Goal: Information Seeking & Learning: Learn about a topic

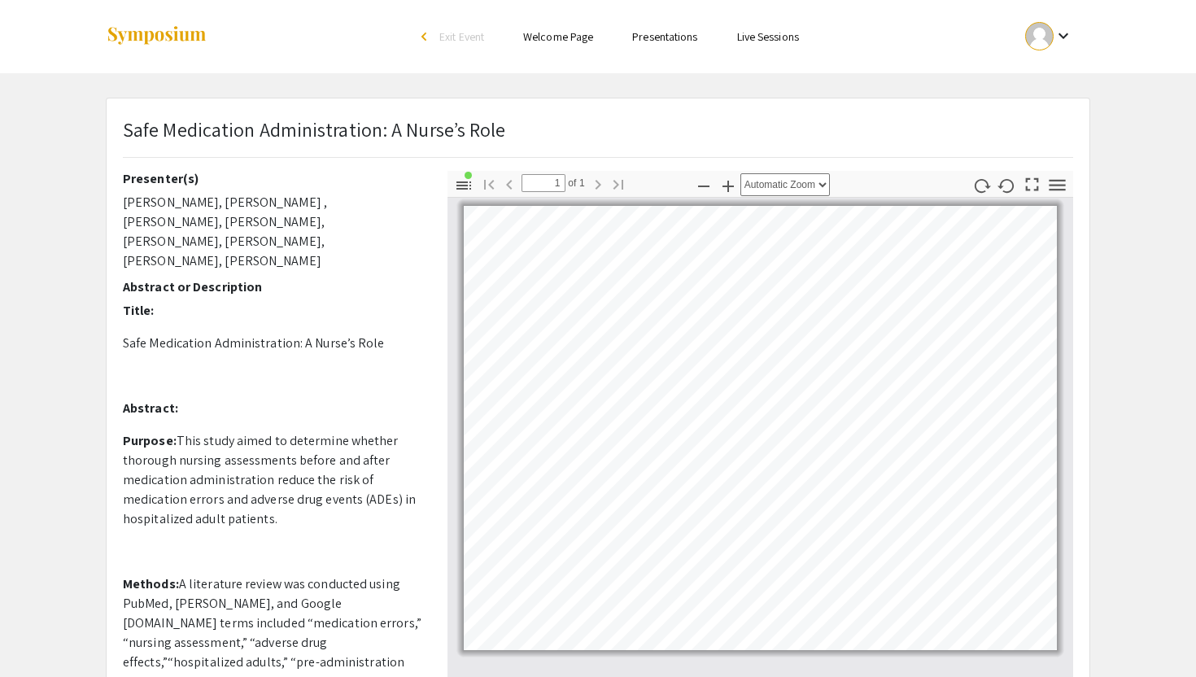
scroll to position [25, 0]
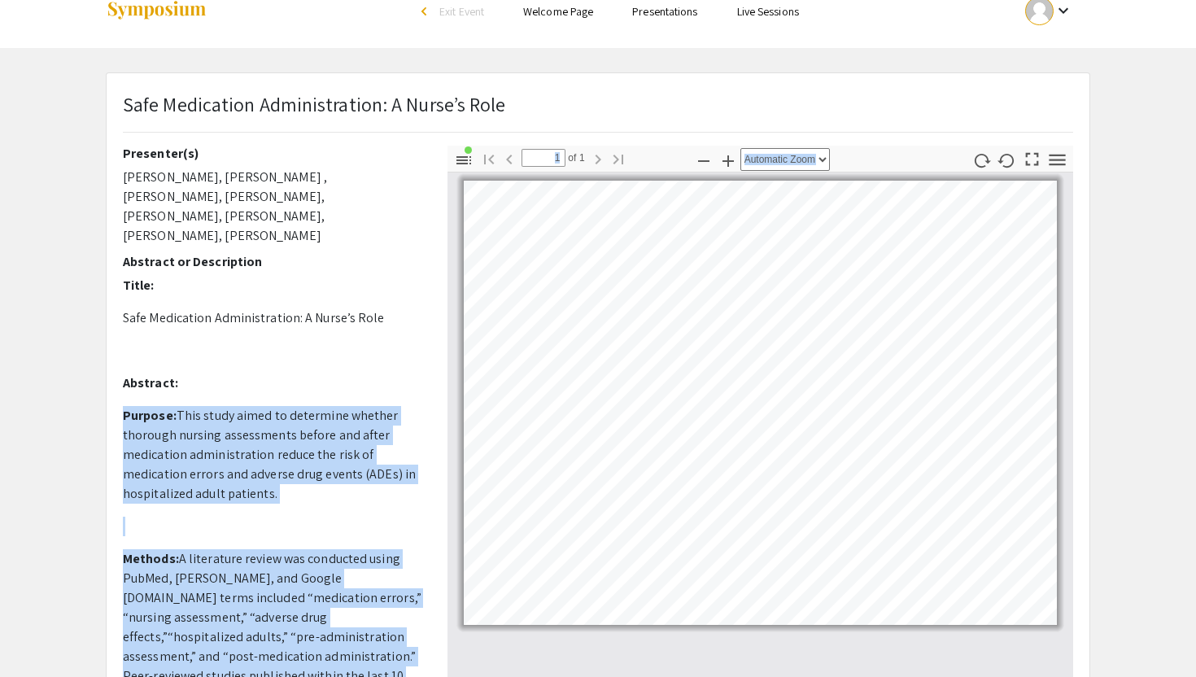
click at [47, 273] on app-presentation "Safe Medication Administration: A Nurse’s Role Presenter(s) [PERSON_NAME], [PER…" at bounding box center [598, 665] width 1196 height 1186
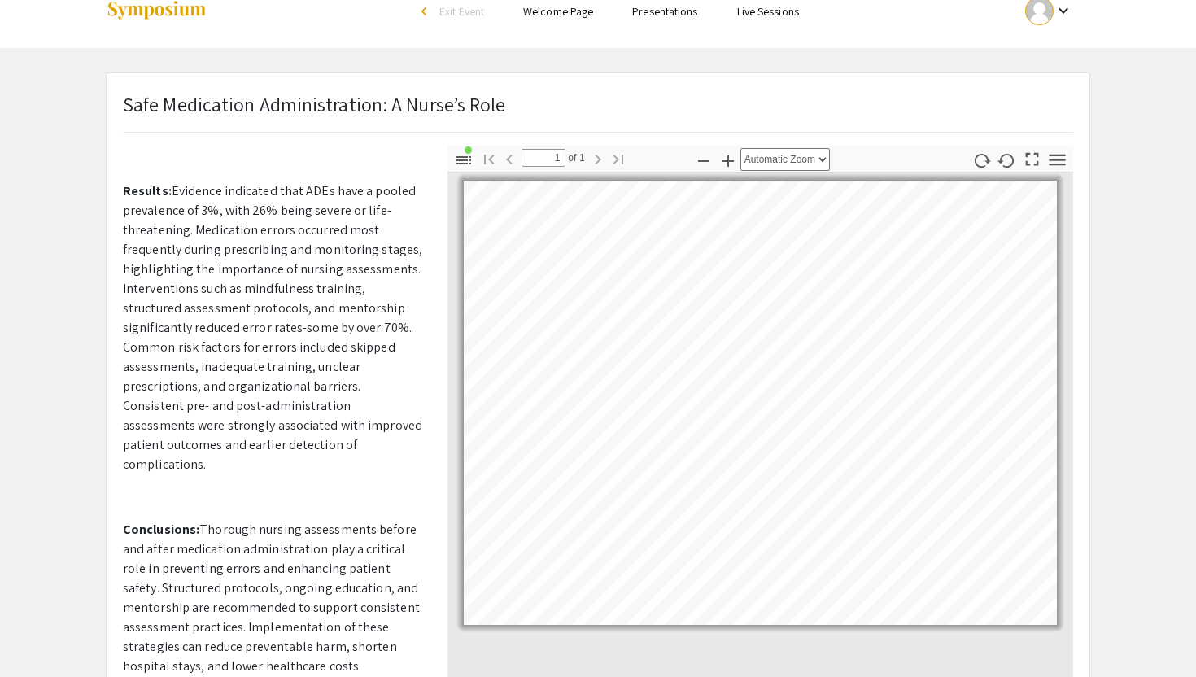
click at [117, 260] on div "Presenter(s) [PERSON_NAME], [PERSON_NAME] , [PERSON_NAME], [PERSON_NAME], [PERS…" at bounding box center [273, 431] width 325 height 570
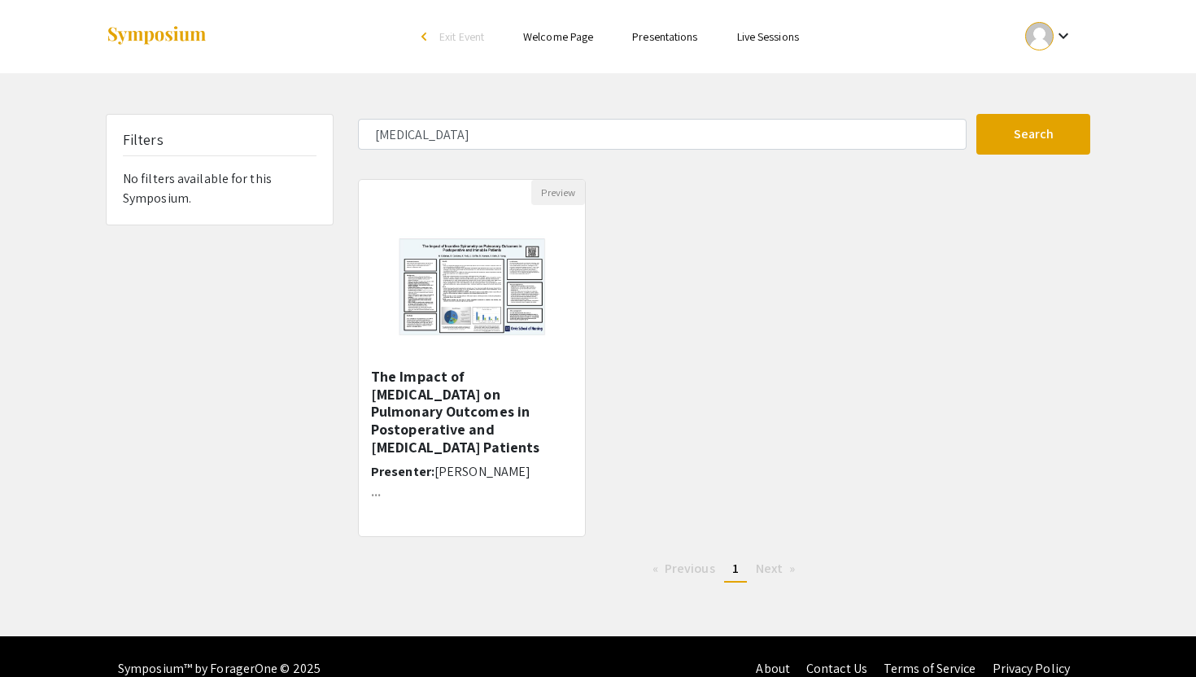
type input "a systematic analysis"
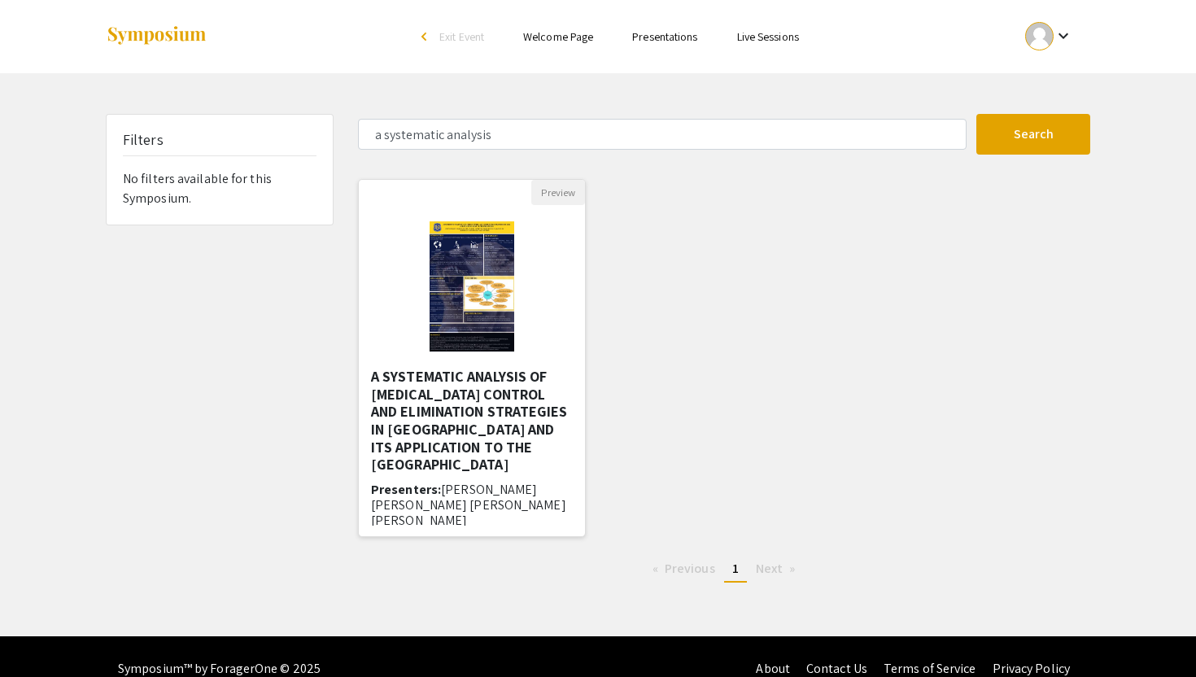
click at [417, 404] on h5 "A SYSTEMATIC ANALYSIS OF [MEDICAL_DATA] CONTROL AND ELIMINATION STRATEGIES IN […" at bounding box center [472, 421] width 202 height 106
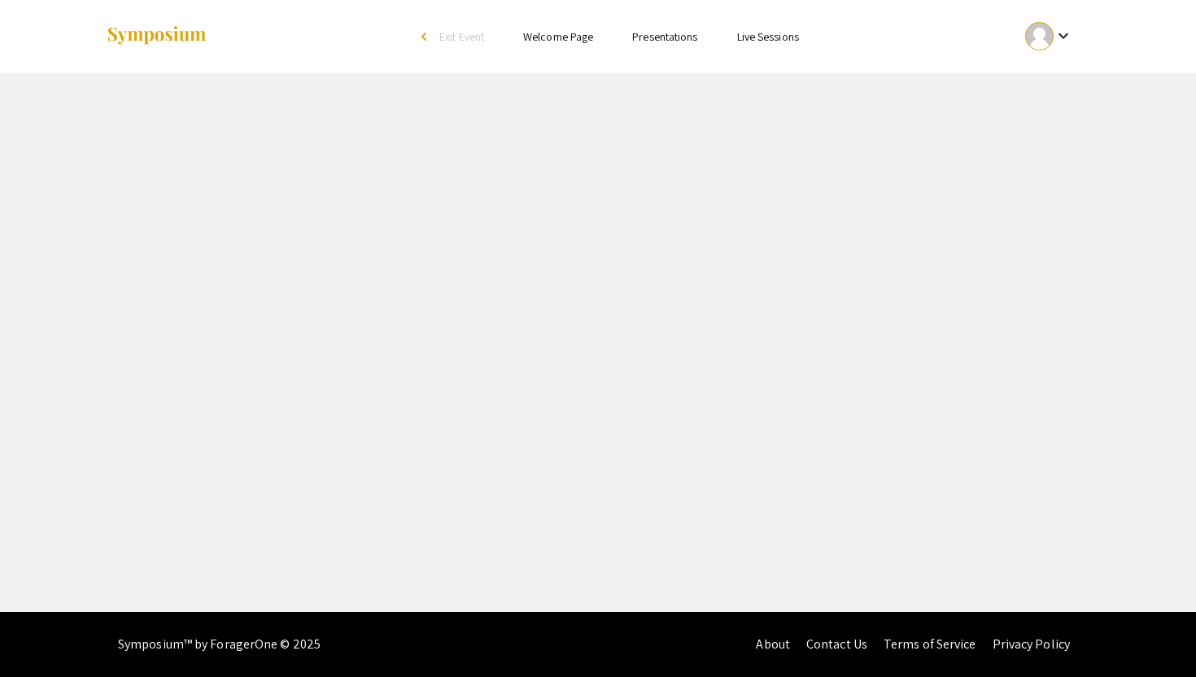
select select "custom"
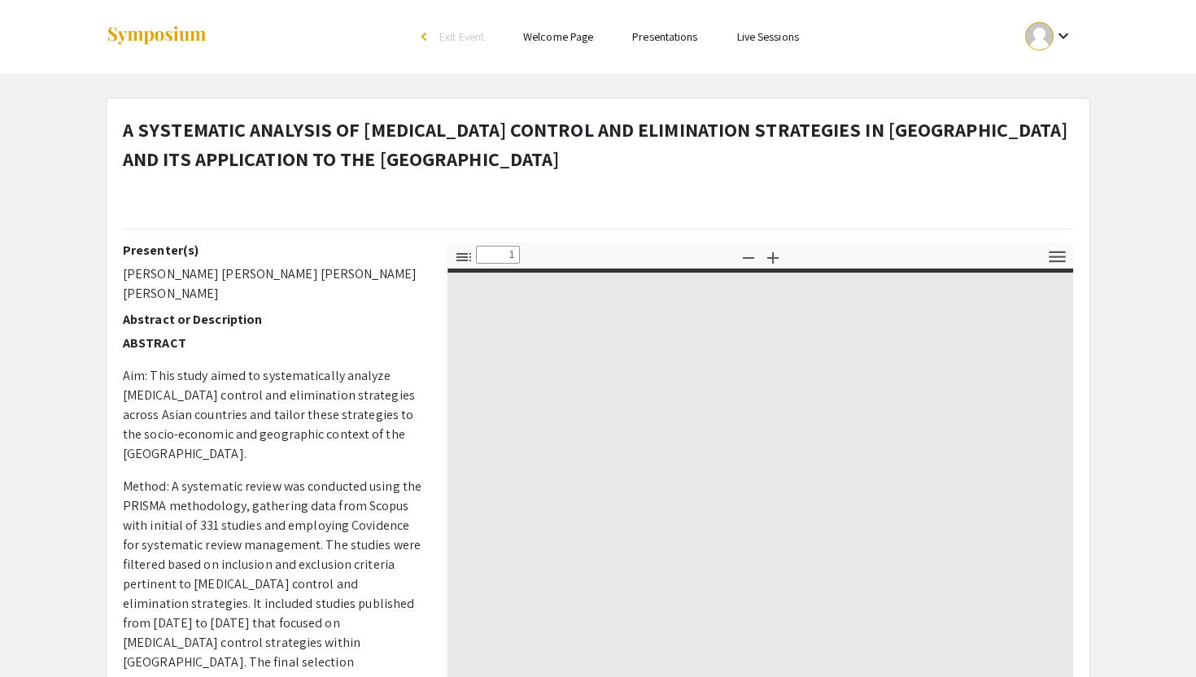
type input "0"
select select "auto"
type input "1"
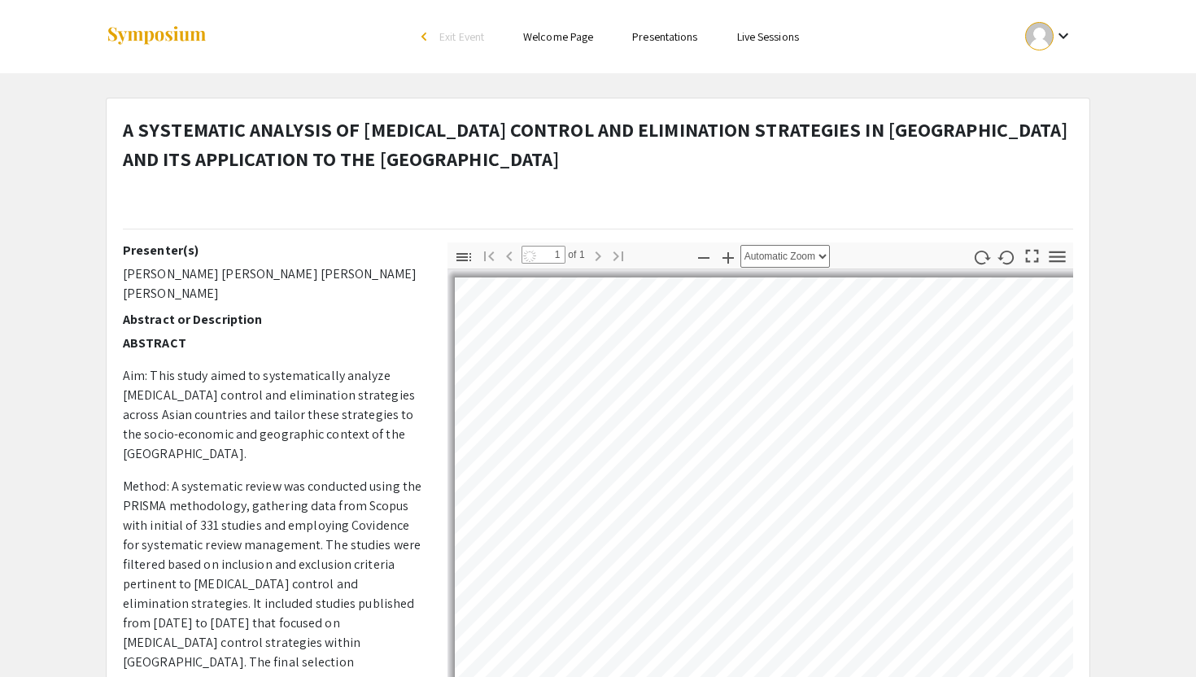
select select "auto"
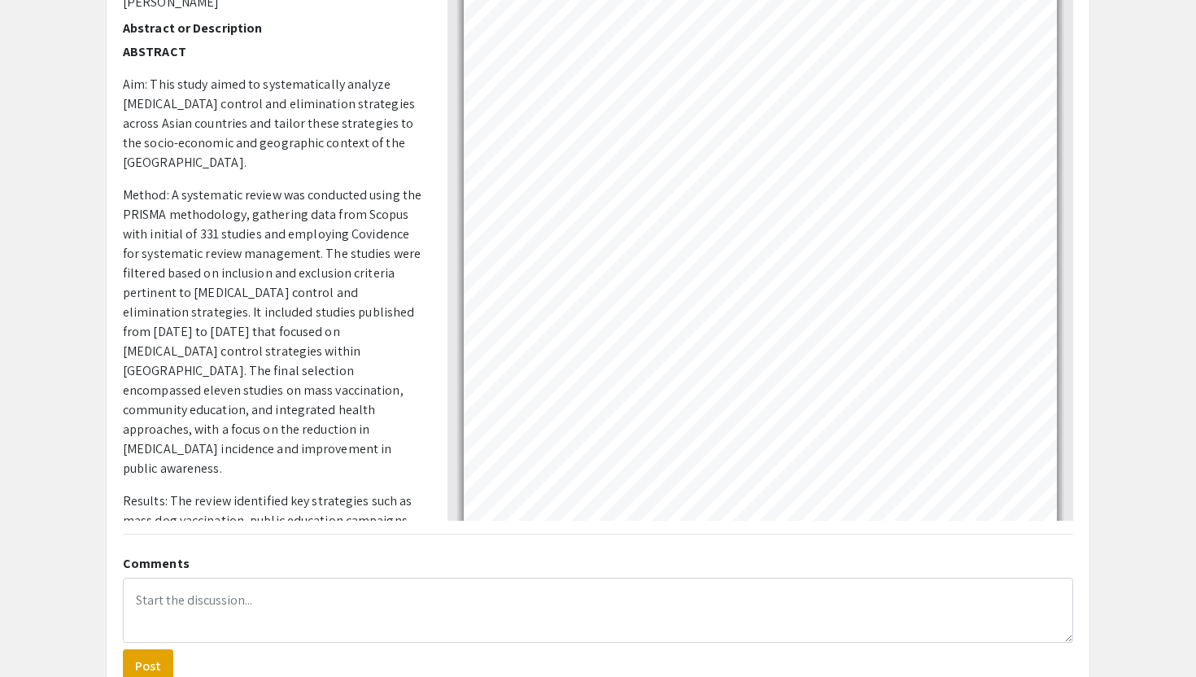
scroll to position [293, 0]
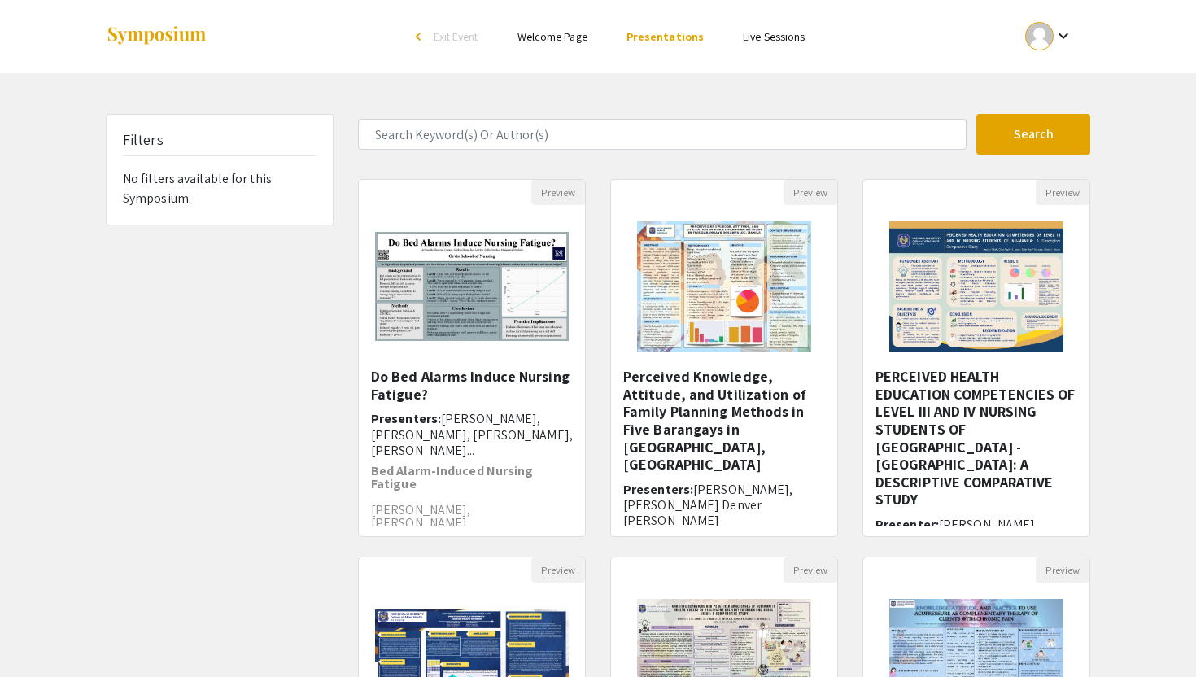
click at [1152, 529] on div "Filters No filters available for this Symposium. Search 35 Results found Previe…" at bounding box center [598, 543] width 1196 height 859
type input "a systematic analysis"
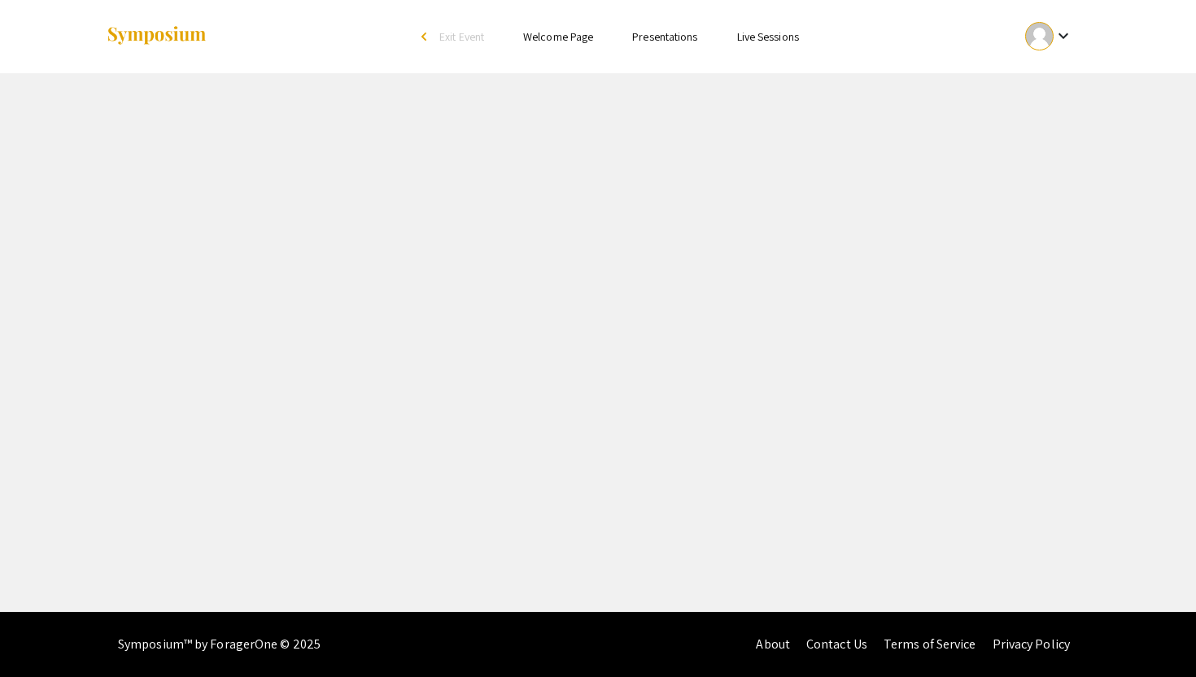
select select "custom"
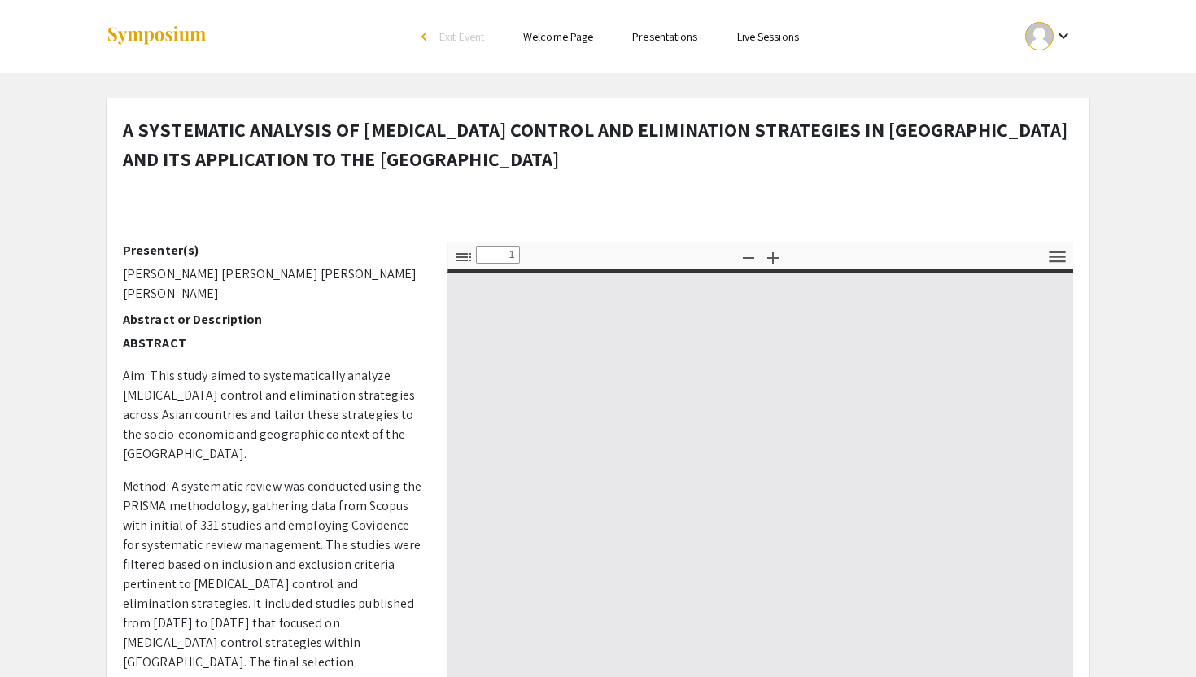
type input "0"
select select "custom"
type input "1"
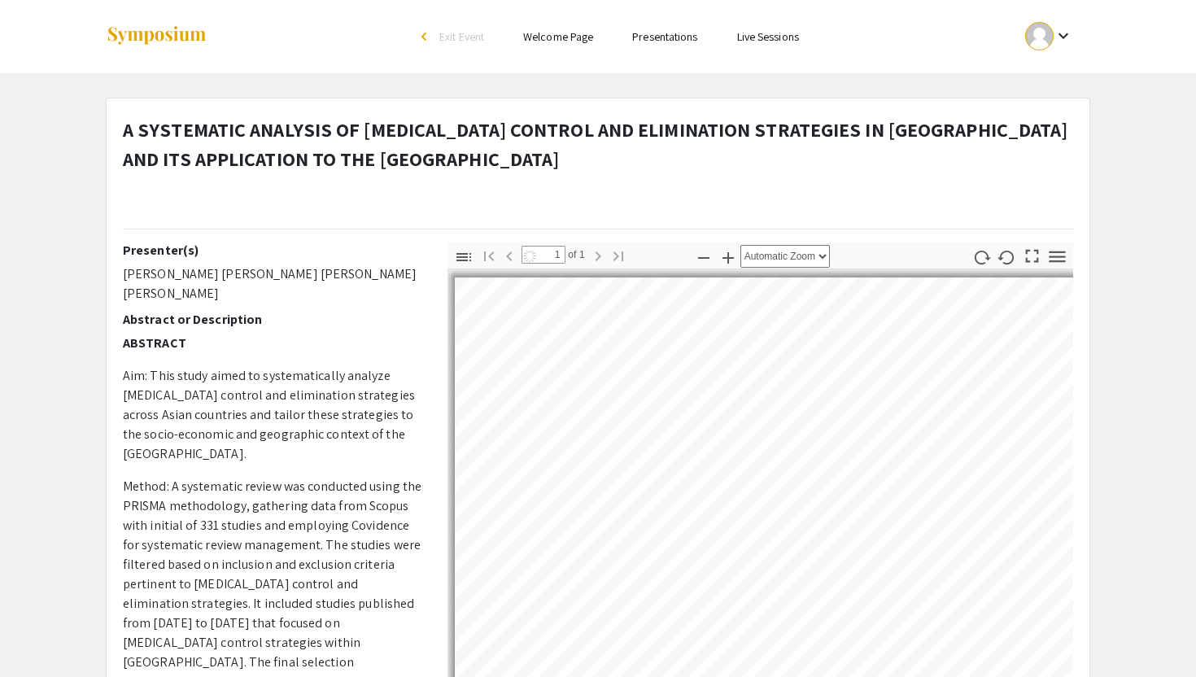
select select "auto"
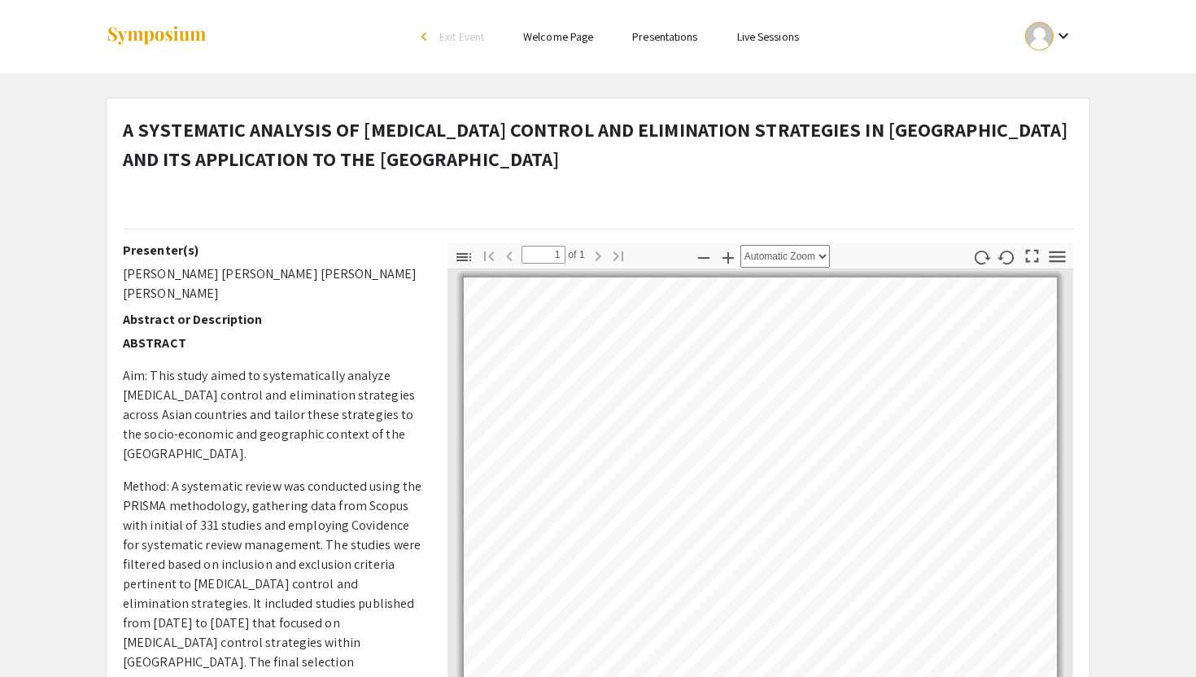
scroll to position [2, 0]
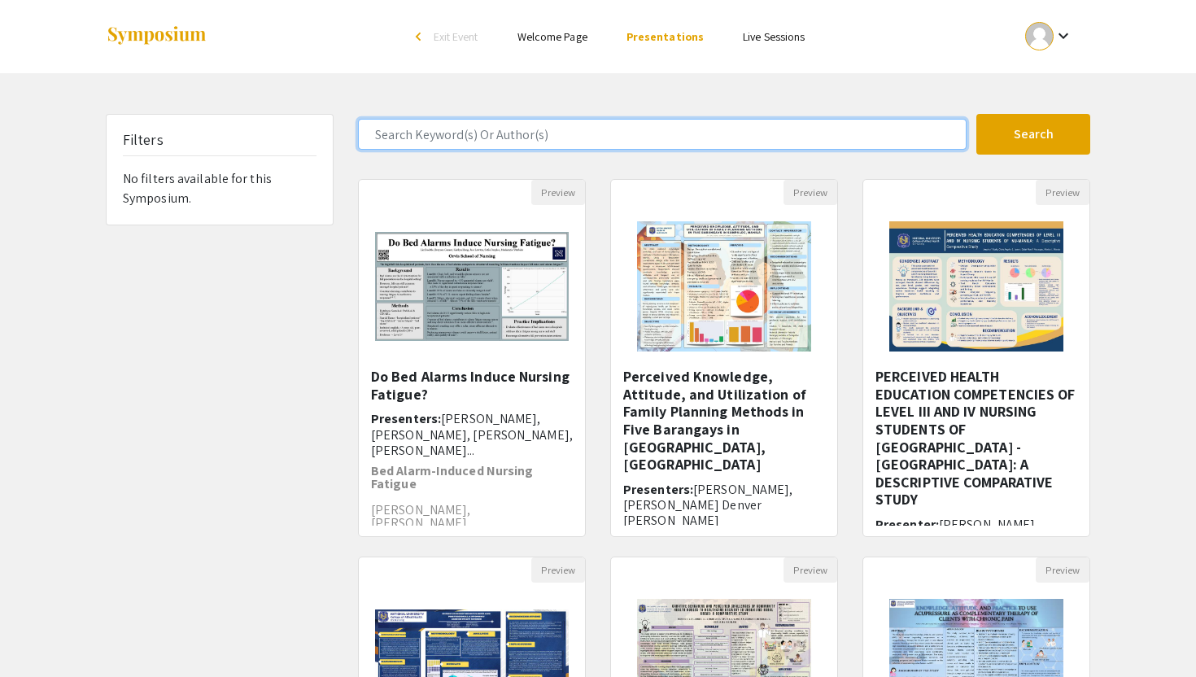
click at [582, 128] on input "Search Keyword(s) Or Author(s)" at bounding box center [662, 134] width 609 height 31
click at [977, 114] on button "Search" at bounding box center [1034, 134] width 114 height 41
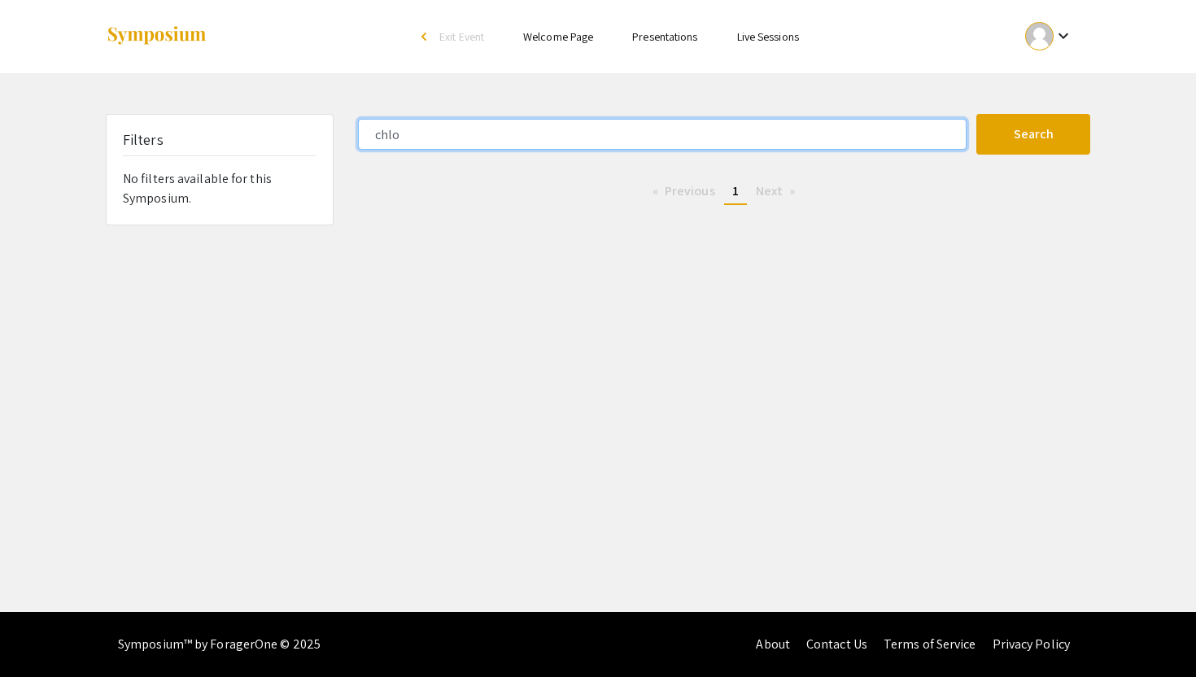
type input "chlor"
click at [977, 114] on button "Search" at bounding box center [1034, 134] width 114 height 41
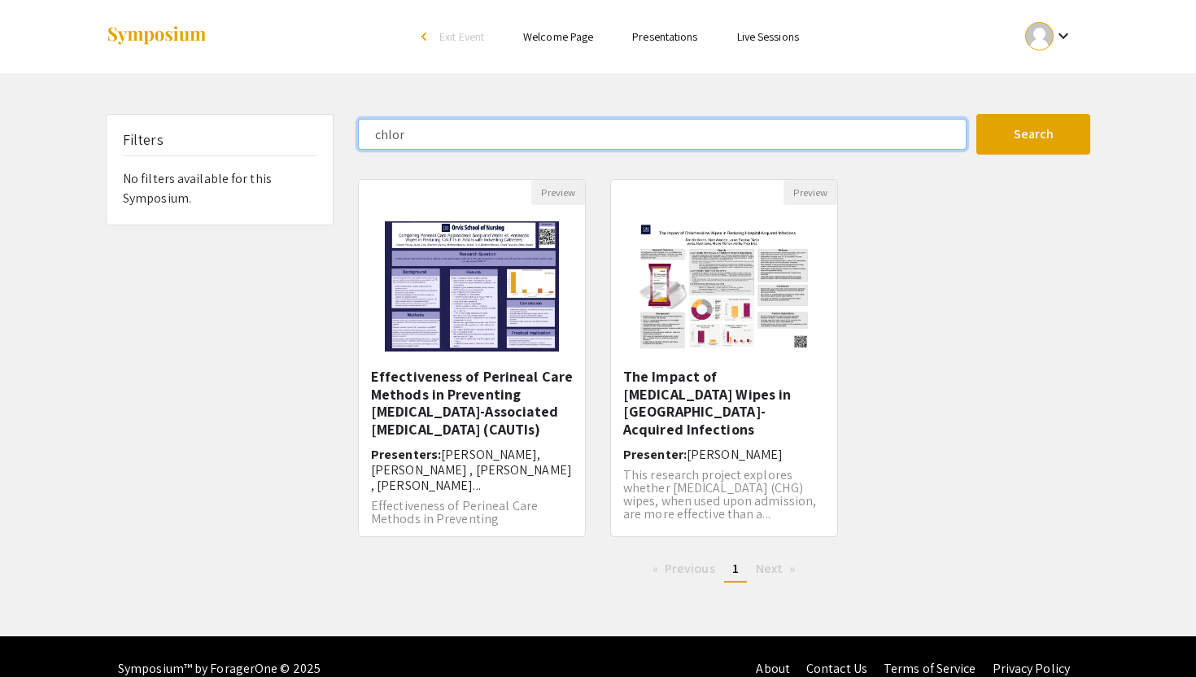
drag, startPoint x: 432, startPoint y: 137, endPoint x: 299, endPoint y: 146, distance: 133.8
click at [298, 146] on div "Filters No filters available for this Symposium. chlor Search 2 Results found P…" at bounding box center [598, 355] width 1009 height 482
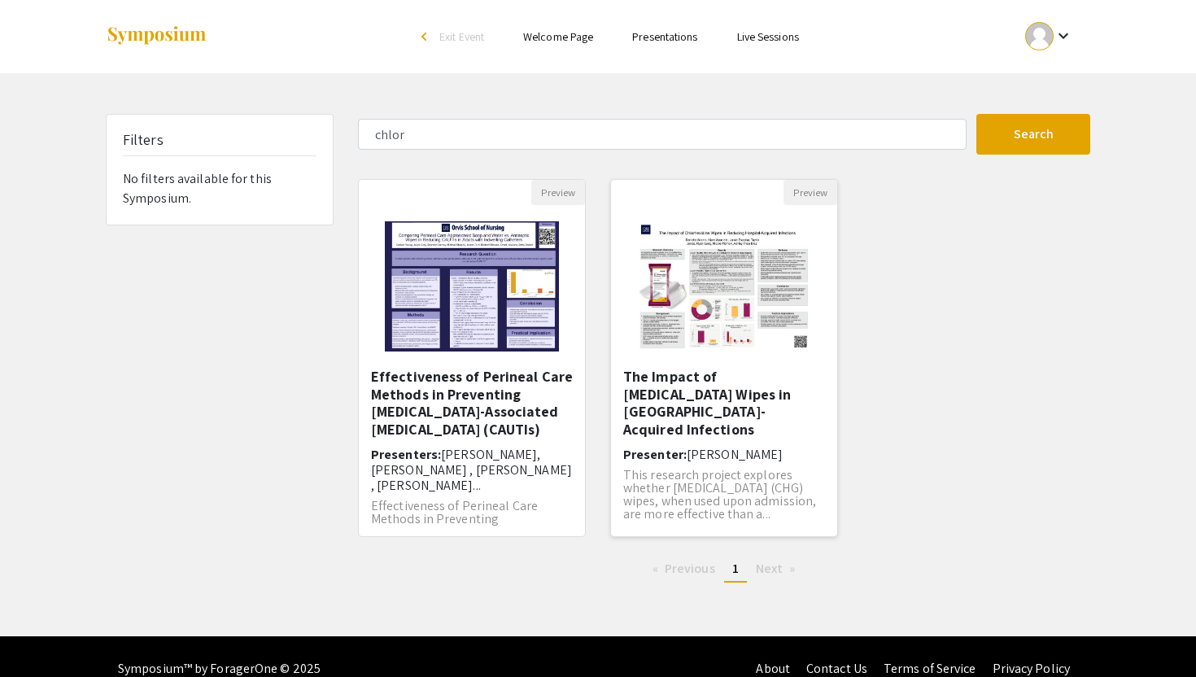
click at [715, 390] on h5 "The Impact of [MEDICAL_DATA] Wipes in [GEOGRAPHIC_DATA]-Acquired Infections​" at bounding box center [724, 403] width 202 height 70
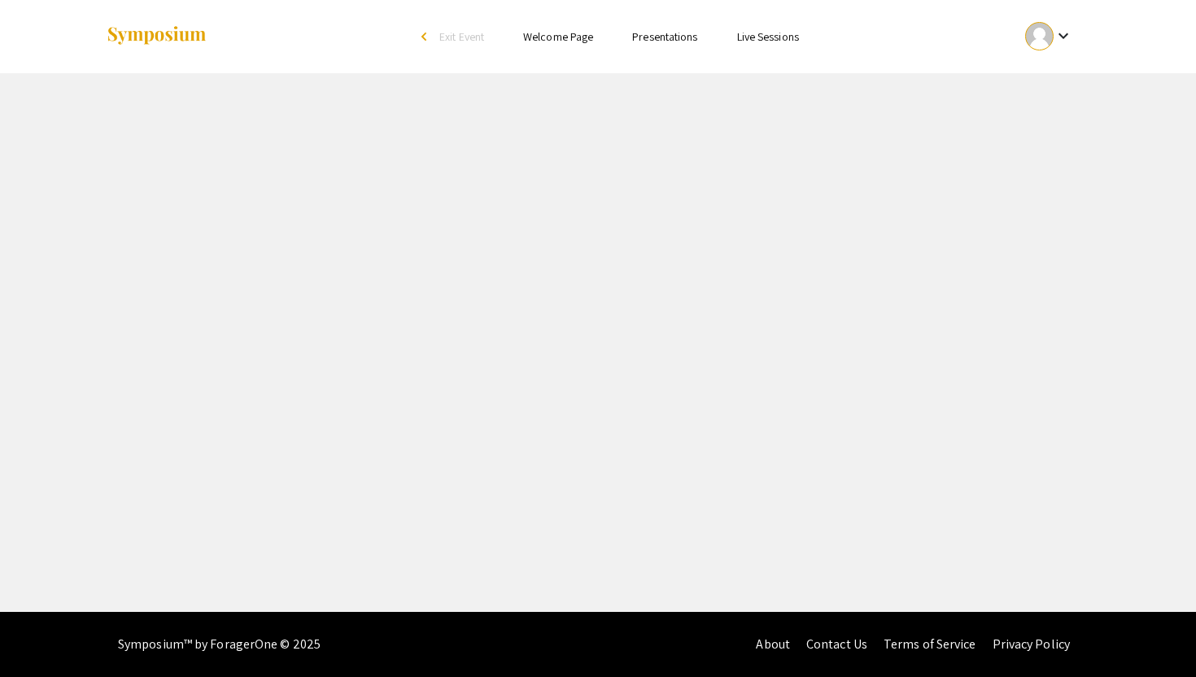
select select "custom"
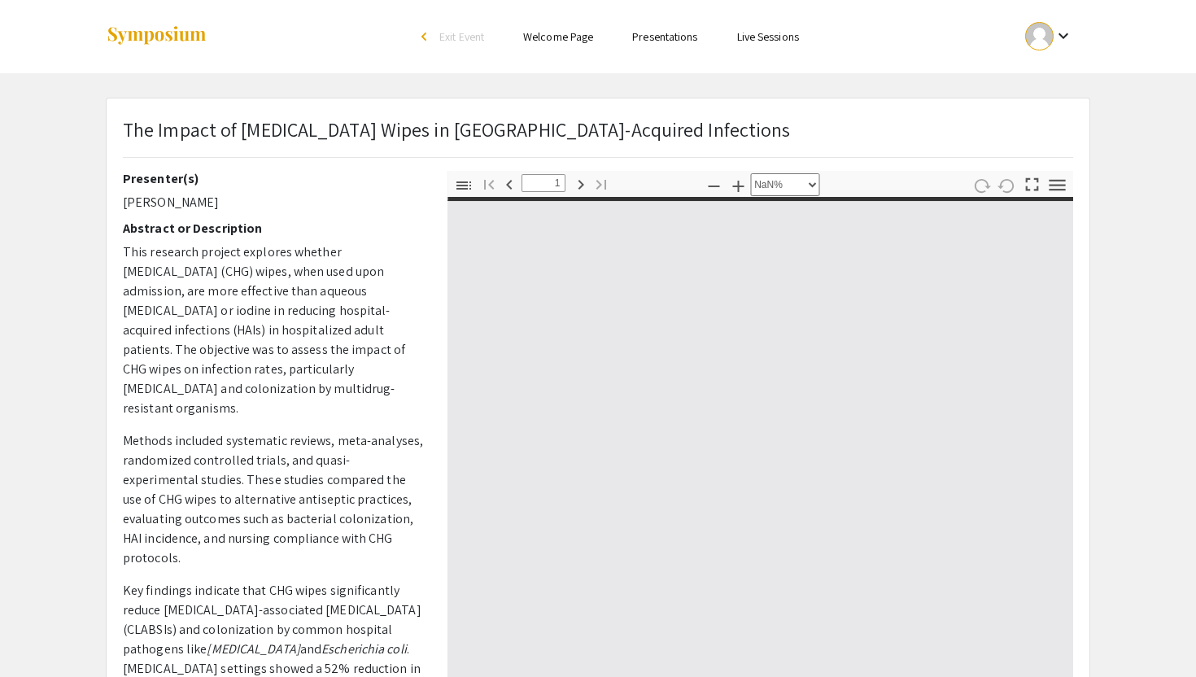
type input "0"
select select "custom"
type input "1"
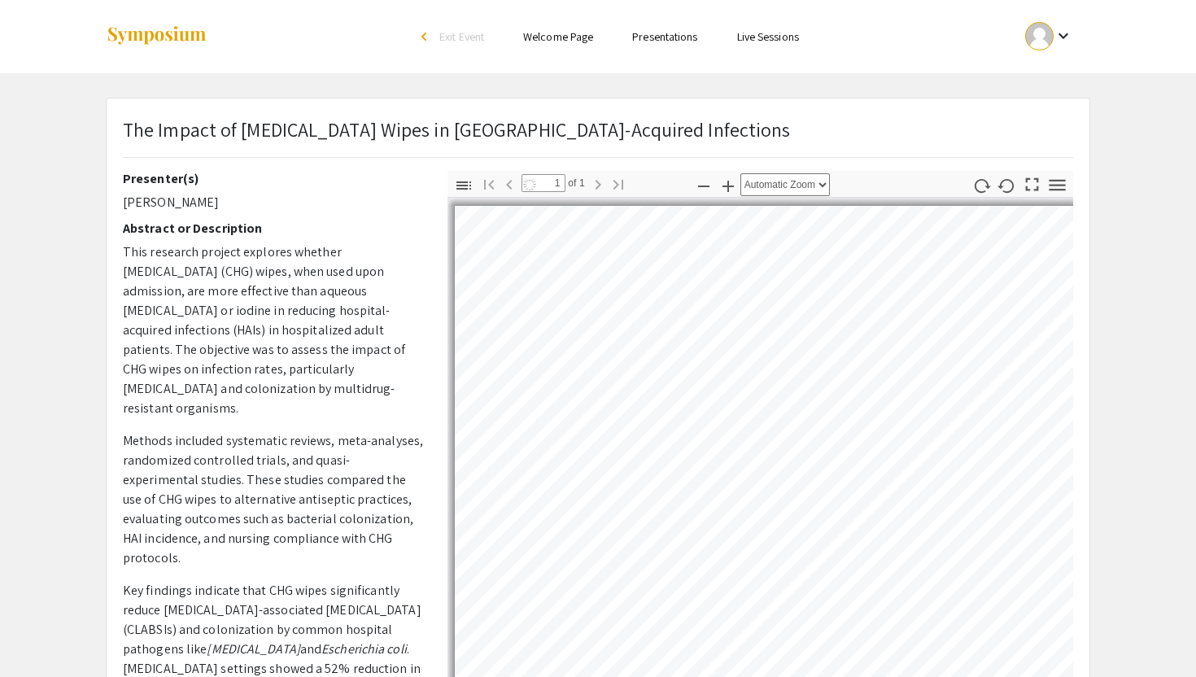
select select "auto"
